Goal: Contribute content: Contribute content

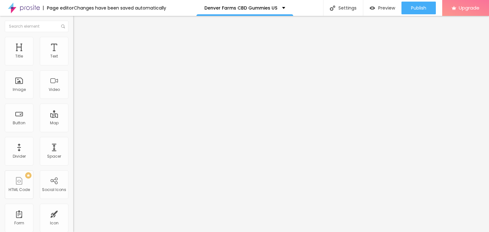
click at [73, 94] on button "button" at bounding box center [77, 90] width 9 height 7
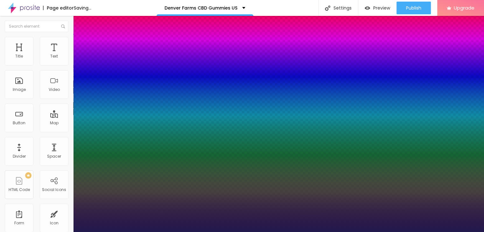
type input "1"
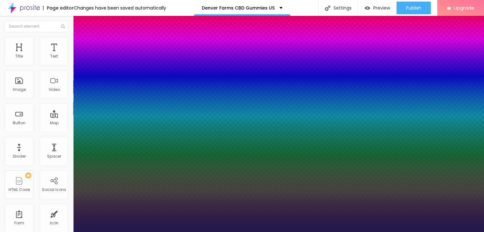
type input "18"
type input "1"
type input "21"
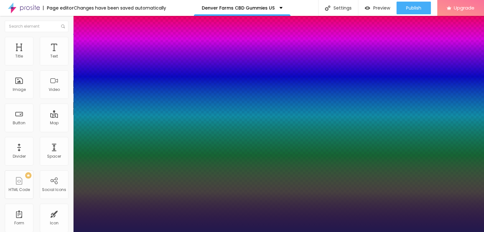
type input "1"
type input "31"
type input "1"
type input "46"
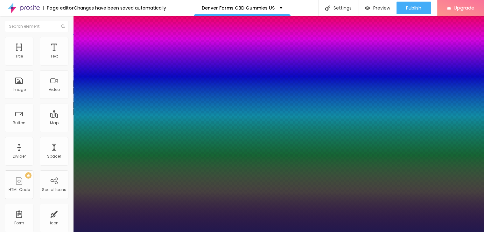
type input "46"
type input "1"
type input "57"
type input "1"
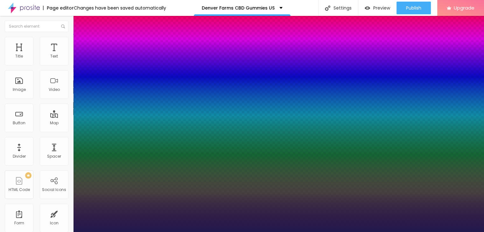
type input "68"
type input "1"
type input "81"
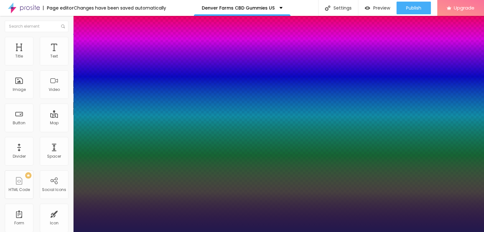
type input "1"
type input "87"
type input "1"
type input "88"
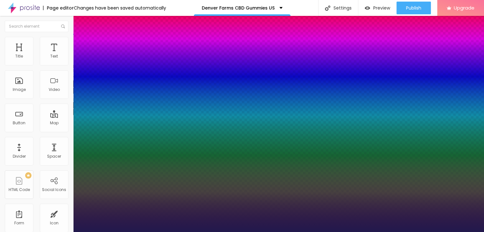
type input "88"
type input "1"
type input "89"
type input "1"
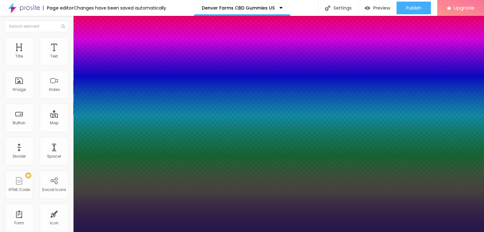
type input "91"
type input "1"
type input "95"
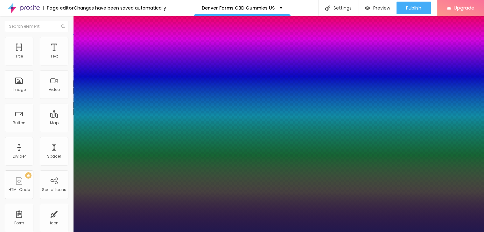
type input "1"
type input "96"
type input "1"
type input "97"
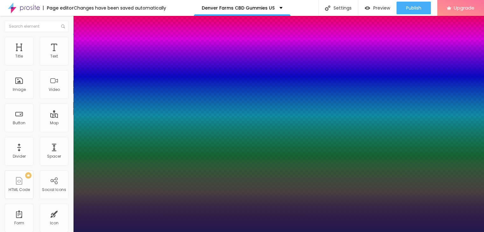
type input "97"
type input "1"
type input "98"
type input "1"
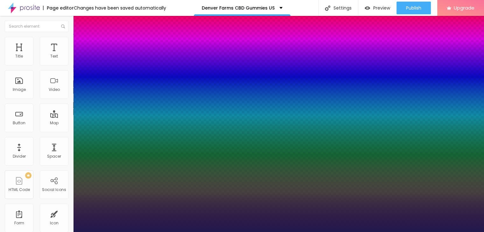
type input "100"
type input "1"
type input "98"
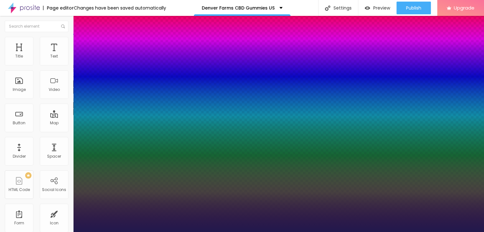
type input "1"
type input "96"
type input "1"
type input "95"
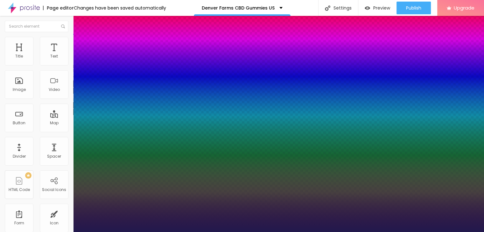
type input "95"
type input "1"
type input "94"
type input "1"
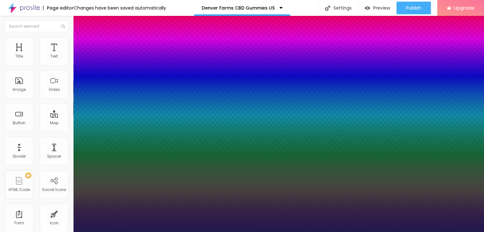
type input "93"
type input "1"
type input "92"
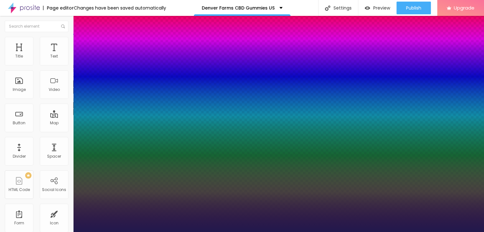
type input "1"
type input "91"
type input "1"
type input "89"
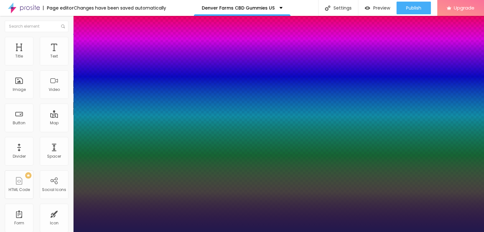
type input "89"
type input "1"
type input "88"
type input "1"
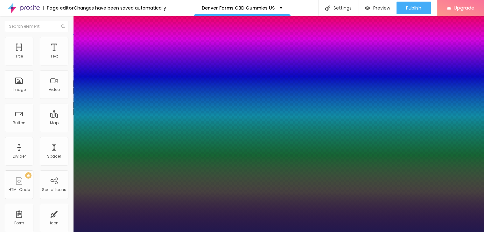
type input "87"
type input "1"
type input "85"
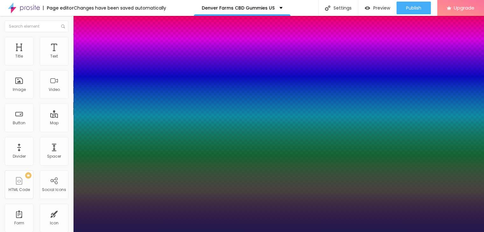
type input "1"
type input "84"
type input "1"
type input "81"
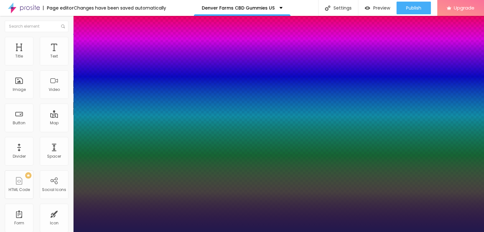
type input "81"
type input "1"
type input "74"
type input "1"
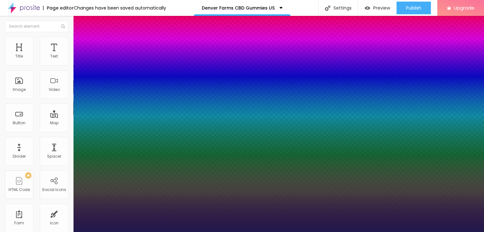
type input "70"
type input "1"
type input "65"
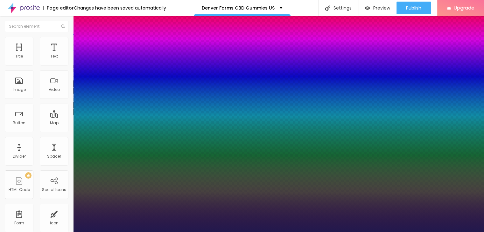
type input "1"
type input "60"
type input "1"
type input "53"
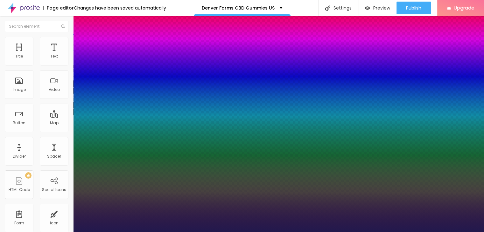
type input "53"
type input "1"
type input "52"
type input "1"
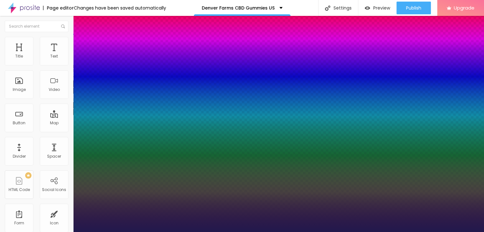
type input "51"
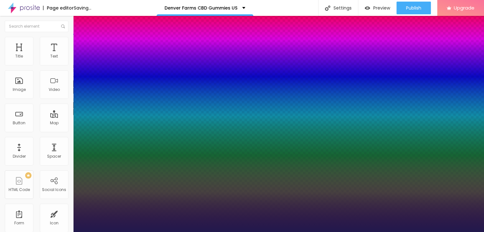
type input "1"
type input "52"
type input "1"
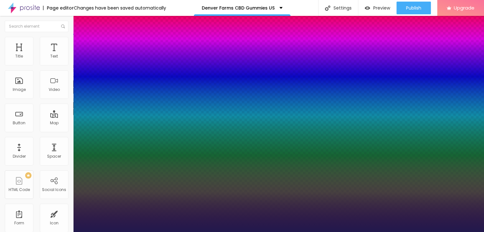
type input "53"
type input "1"
type input "54"
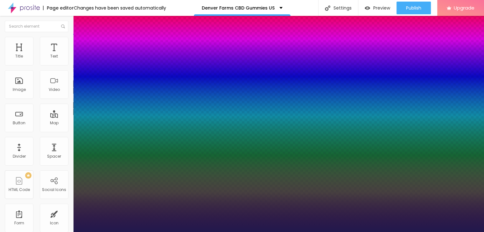
type input "1"
type input "55"
type input "1"
type input "56"
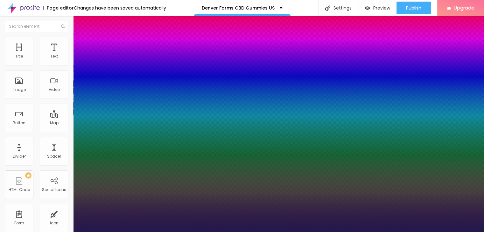
type input "56"
type input "1"
type input "57"
type input "1"
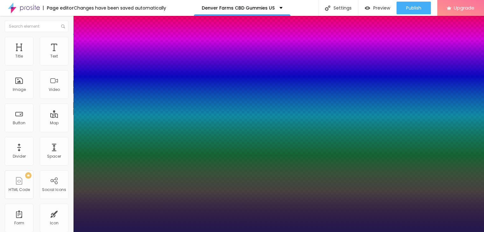
type input "58"
type input "1"
type input "59"
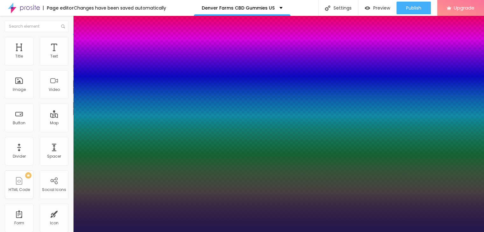
type input "1"
type input "60"
type input "1"
type input "61"
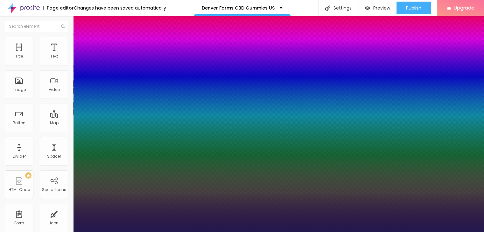
type input "61"
type input "1"
type input "62"
type input "1"
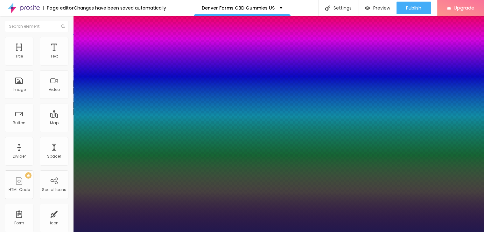
type input "63"
type input "1"
type input "67"
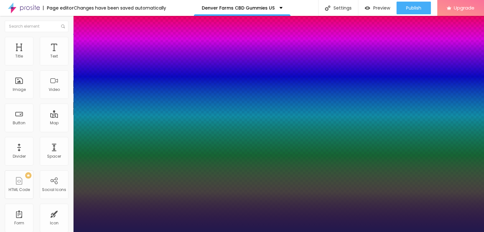
type input "1"
type input "68"
type input "1"
type input "67"
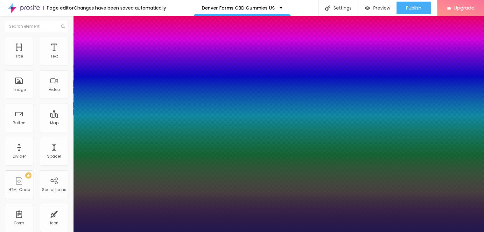
type input "67"
type input "1"
type input "65"
type input "1"
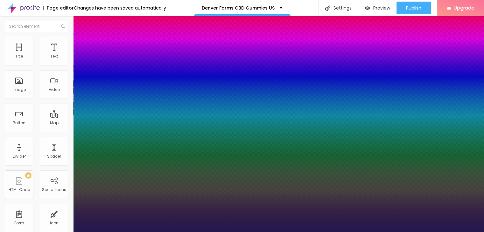
type input "64"
type input "1"
drag, startPoint x: 86, startPoint y: 177, endPoint x: 109, endPoint y: 171, distance: 24.7
type input "64"
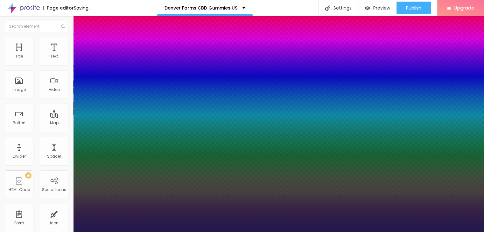
type input "1"
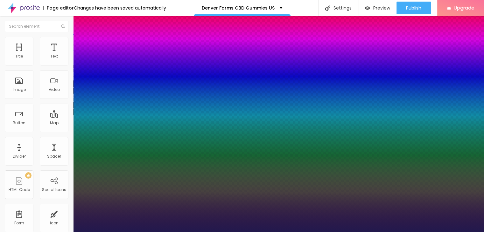
click at [289, 232] on div at bounding box center [242, 232] width 484 height 0
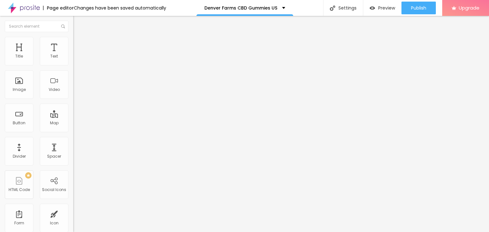
click at [73, 55] on span "Add image" at bounding box center [86, 51] width 26 height 5
click at [73, 37] on img at bounding box center [76, 40] width 6 height 6
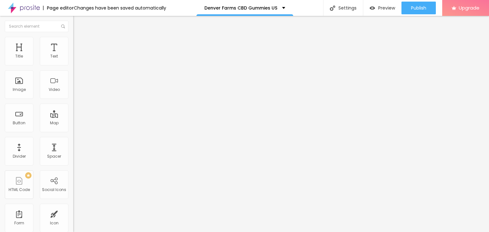
type input "95"
type input "90"
type input "85"
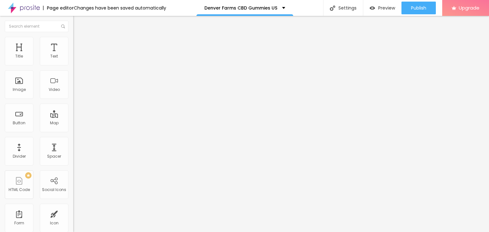
type input "85"
type input "80"
type input "75"
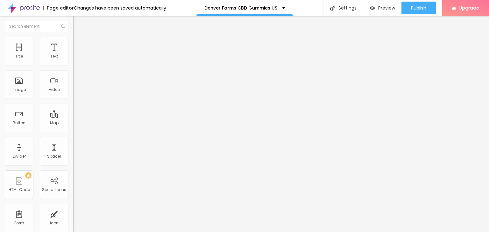
type input "70"
type input "65"
type input "60"
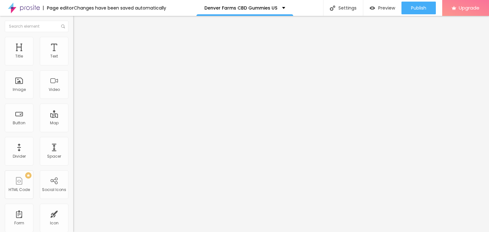
type input "60"
type input "55"
type input "50"
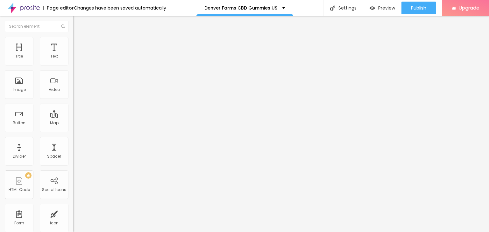
type input "45"
type input "40"
type input "35"
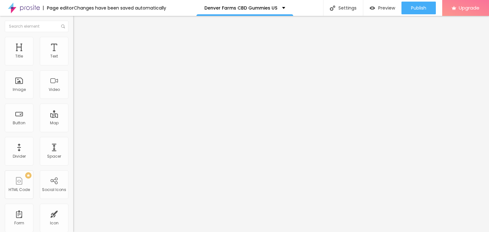
type input "35"
type input "40"
drag, startPoint x: 67, startPoint y: 68, endPoint x: 26, endPoint y: 69, distance: 41.4
type input "40"
click at [73, 65] on input "range" at bounding box center [93, 62] width 41 height 5
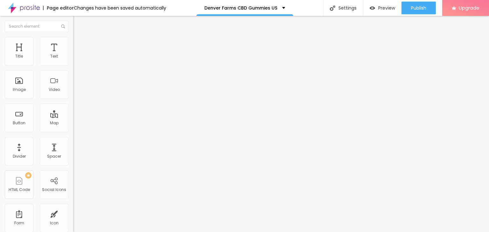
type input "6"
type input "7"
type input "8"
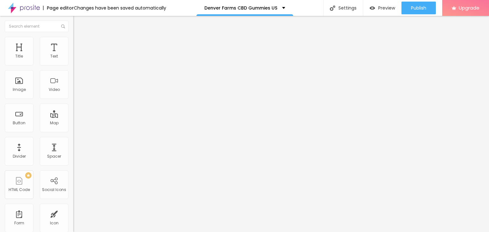
type input "8"
type input "9"
type input "11"
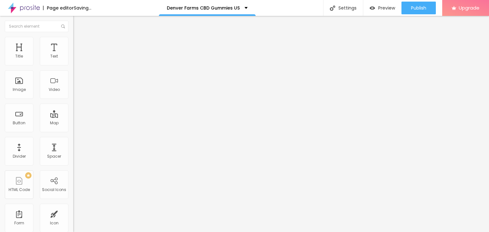
drag, startPoint x: 15, startPoint y: 79, endPoint x: 22, endPoint y: 79, distance: 7.0
click at [73, 140] on input "range" at bounding box center [93, 142] width 41 height 5
click at [78, 23] on img "button" at bounding box center [80, 23] width 5 height 5
click at [73, 55] on span "Add image" at bounding box center [86, 51] width 26 height 5
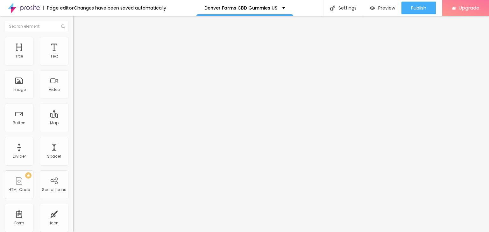
click at [73, 41] on img at bounding box center [76, 40] width 6 height 6
drag, startPoint x: 67, startPoint y: 68, endPoint x: 18, endPoint y: 68, distance: 49.0
click at [73, 65] on input "range" at bounding box center [93, 62] width 41 height 5
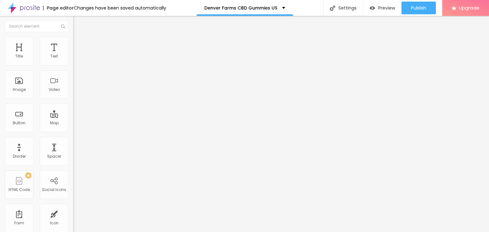
click at [79, 45] on span "Advanced" at bounding box center [89, 47] width 21 height 5
click at [73, 123] on input "range" at bounding box center [93, 125] width 41 height 5
click at [73, 35] on img at bounding box center [76, 34] width 6 height 6
click at [73, 81] on div at bounding box center [109, 78] width 73 height 5
click at [78, 24] on img "button" at bounding box center [80, 23] width 5 height 5
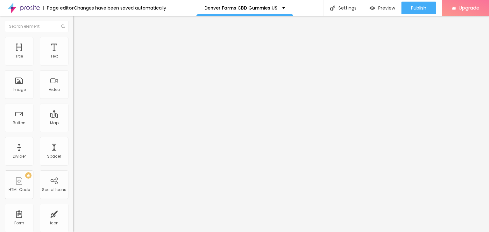
click at [78, 25] on img "button" at bounding box center [80, 23] width 5 height 5
click at [73, 55] on span "Add image" at bounding box center [86, 51] width 26 height 5
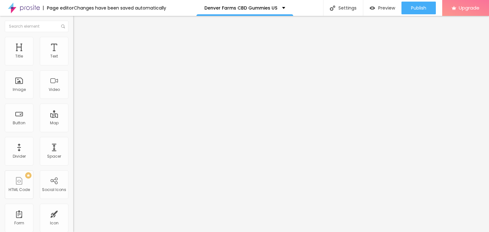
click at [73, 80] on img at bounding box center [75, 78] width 4 height 4
click at [79, 44] on span "Style" at bounding box center [83, 40] width 9 height 5
drag, startPoint x: 66, startPoint y: 68, endPoint x: 21, endPoint y: 68, distance: 44.5
click at [73, 65] on input "range" at bounding box center [93, 62] width 41 height 5
drag, startPoint x: 32, startPoint y: 134, endPoint x: 31, endPoint y: 122, distance: 11.9
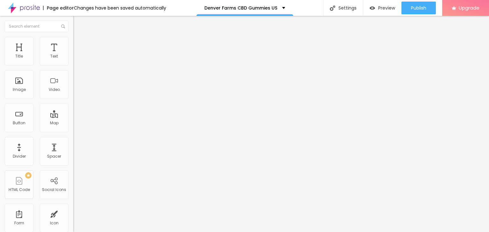
click at [73, 134] on div "Edit Image Content Style Advanced Size 30 px % 0 Border radius Shadow DISABLED …" at bounding box center [109, 124] width 73 height 216
click at [78, 23] on img "button" at bounding box center [80, 23] width 5 height 5
click at [73, 130] on input "https://" at bounding box center [111, 127] width 76 height 6
paste input "[DOMAIN_NAME][URL]"
paste input "DenverFarmsCBDGummiesReview"
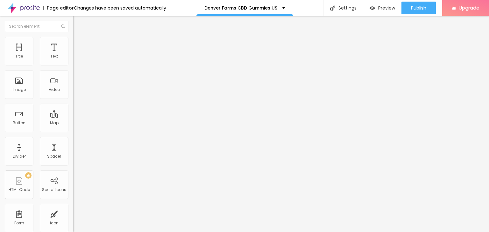
click at [73, 130] on input "https://" at bounding box center [111, 127] width 76 height 6
paste input "[DOMAIN_NAME][URL]"
click at [73, 130] on input "https://" at bounding box center [111, 127] width 76 height 6
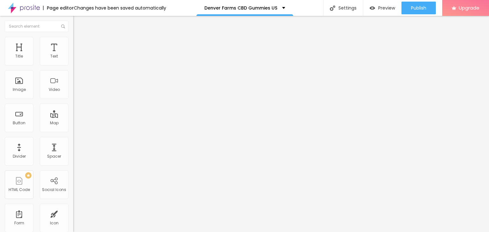
click at [73, 130] on input "https://" at bounding box center [111, 127] width 76 height 6
paste input "[DOMAIN_NAME][DEMOGRAPHIC_DATA]"
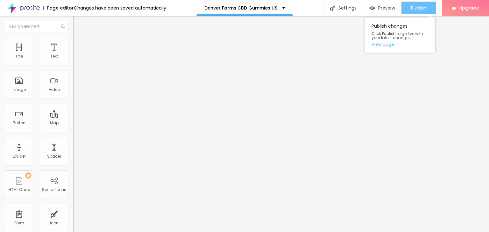
click at [416, 8] on span "Publish" at bounding box center [418, 7] width 15 height 5
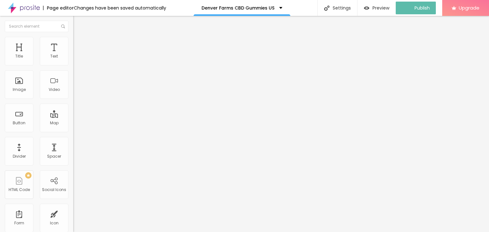
click at [10, 8] on img at bounding box center [24, 8] width 32 height 16
